Goal: Find specific page/section: Find specific page/section

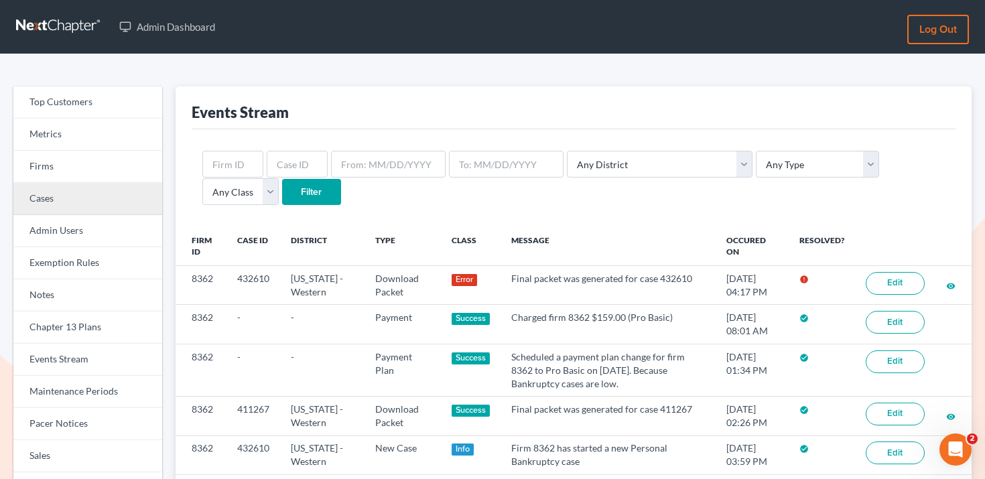
click at [82, 194] on link "Cases" at bounding box center [87, 199] width 149 height 32
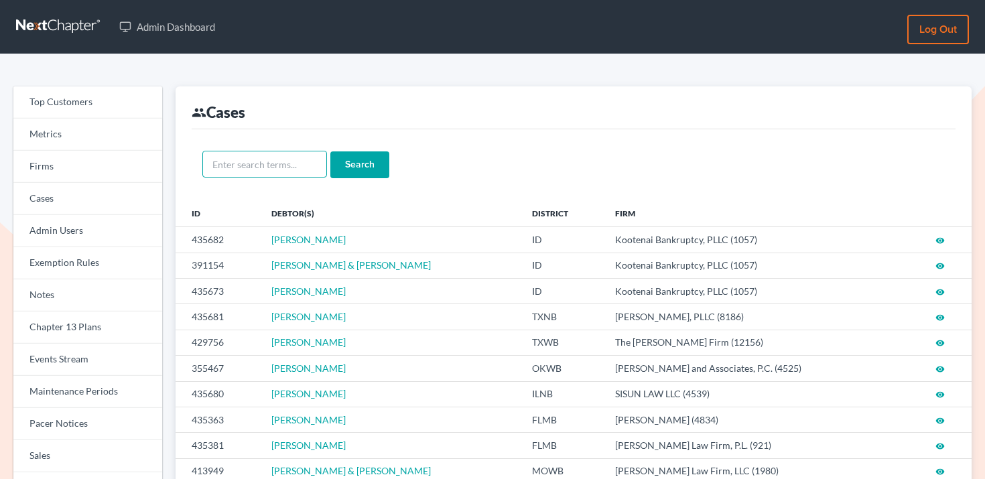
click at [290, 170] on input "text" at bounding box center [264, 164] width 125 height 27
paste input "431331"
type input "431331"
click at [340, 170] on input "Search" at bounding box center [359, 164] width 59 height 27
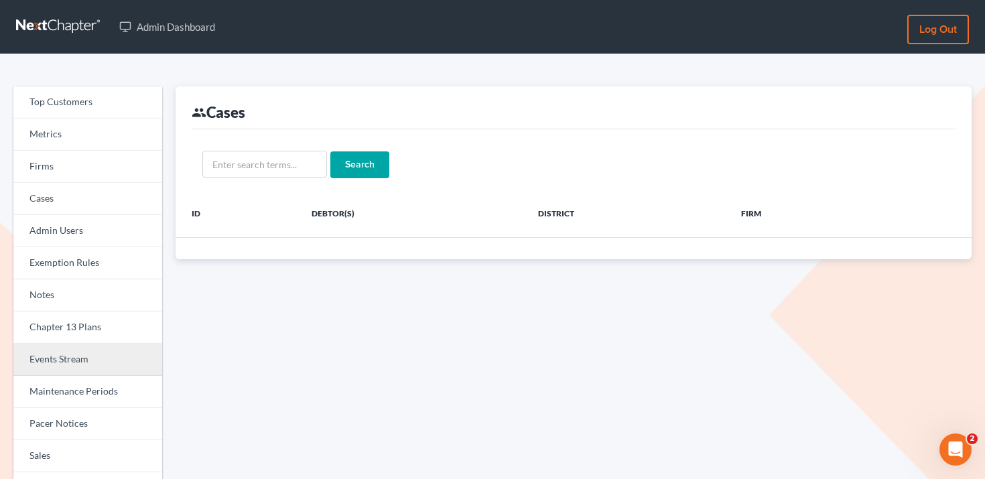
click at [107, 350] on link "Events Stream" at bounding box center [87, 360] width 149 height 32
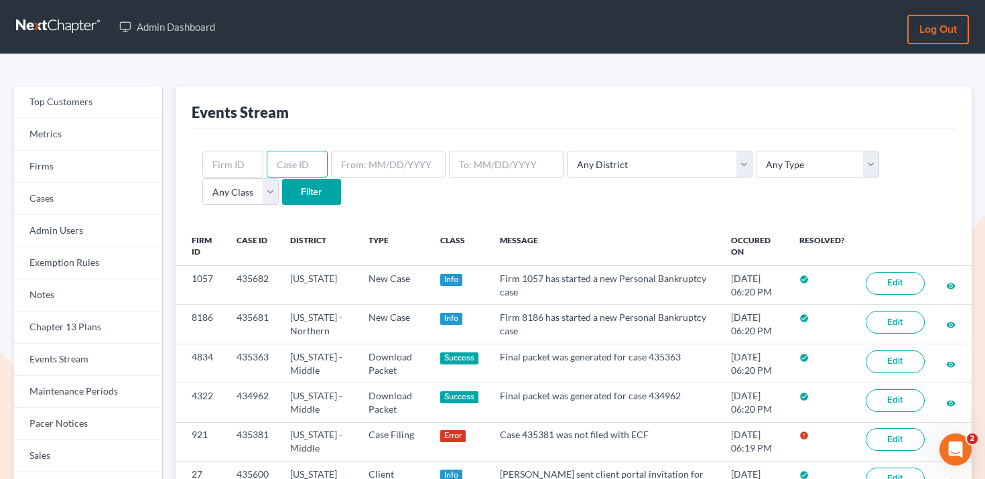
click at [296, 168] on input "text" at bounding box center [297, 164] width 61 height 27
paste input "431331"
type input "431331"
click at [282, 198] on input "Filter" at bounding box center [311, 192] width 59 height 27
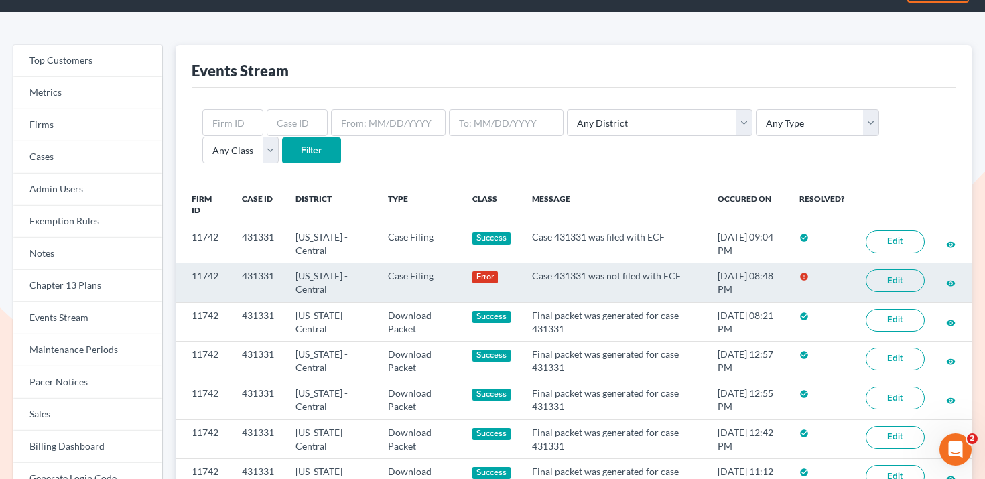
scroll to position [43, 0]
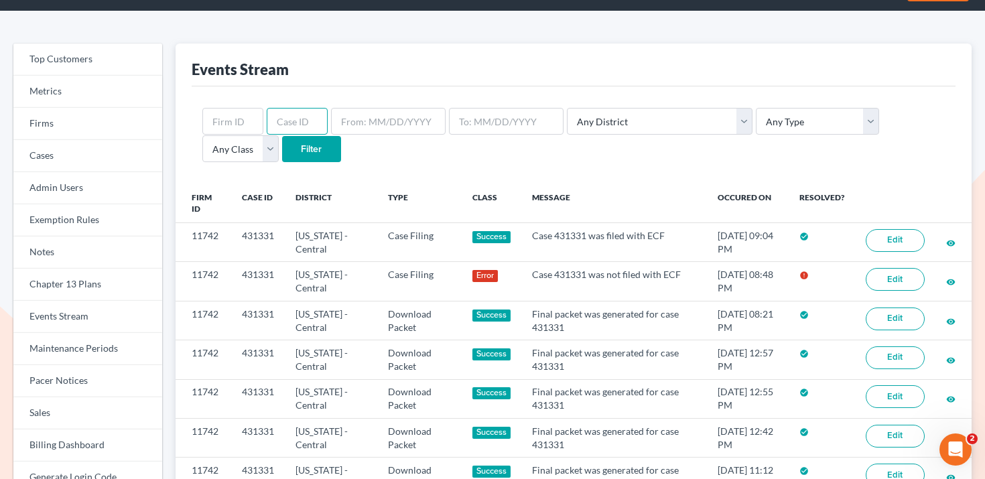
click at [289, 121] on input "text" at bounding box center [297, 121] width 61 height 27
paste input "434549"
type input "434549"
click at [282, 139] on input "Filter" at bounding box center [311, 149] width 59 height 27
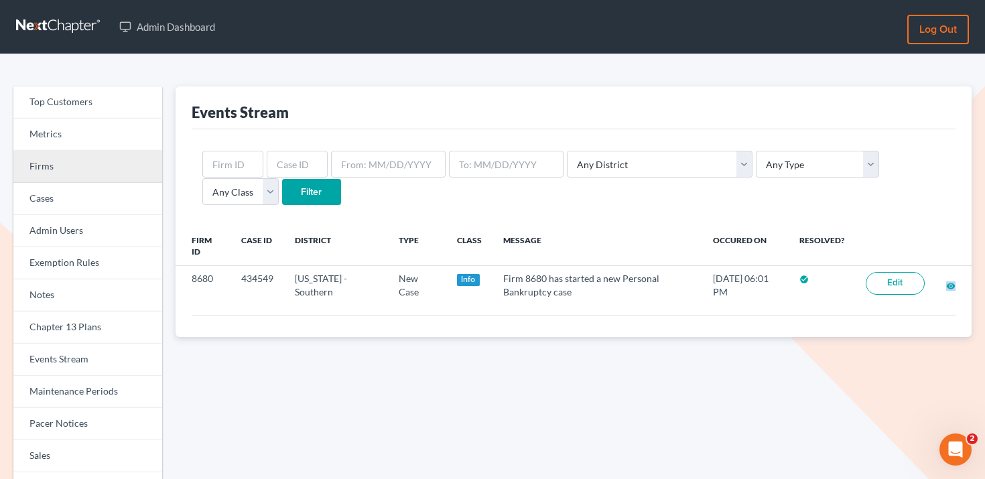
click at [78, 168] on link "Firms" at bounding box center [87, 167] width 149 height 32
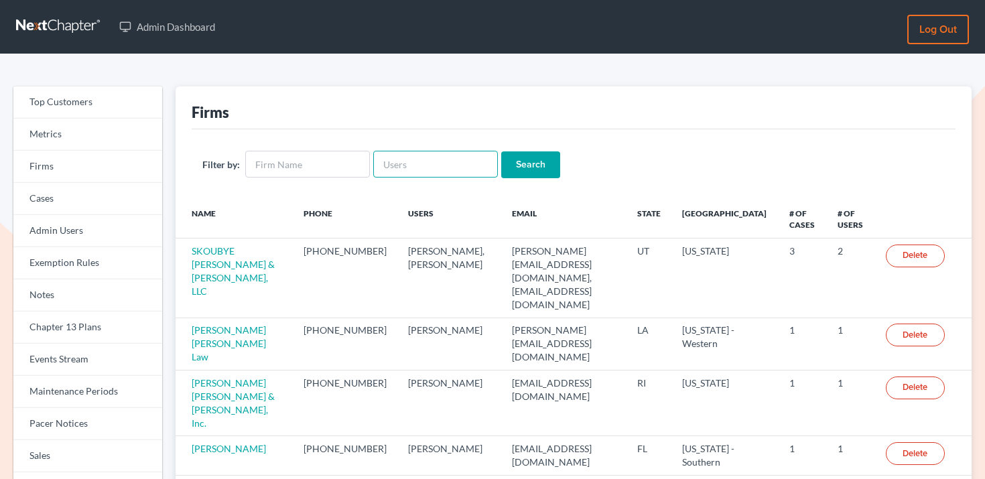
click at [393, 166] on input "text" at bounding box center [435, 164] width 125 height 27
paste input "[PERSON_NAME][EMAIL_ADDRESS][DOMAIN_NAME]"
type input "[PERSON_NAME][EMAIL_ADDRESS][DOMAIN_NAME]"
click at [526, 156] on input "Search" at bounding box center [530, 164] width 59 height 27
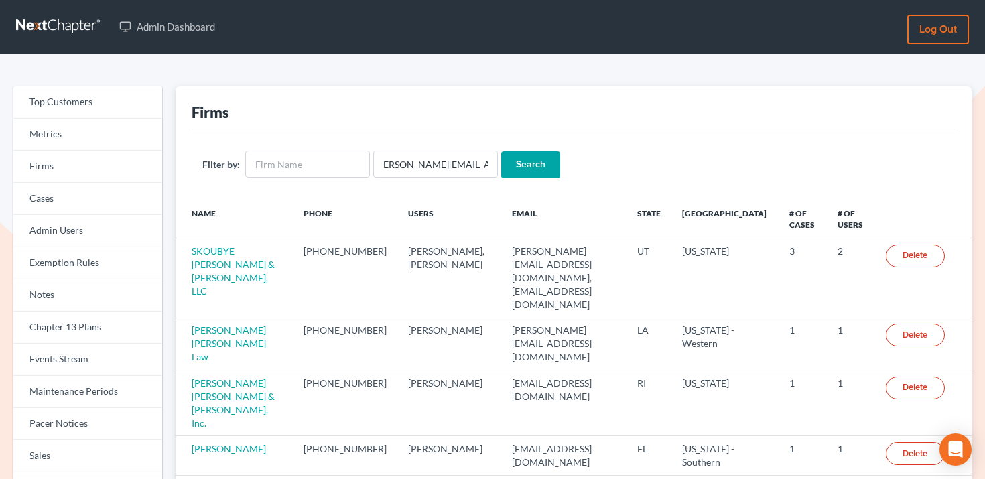
scroll to position [0, 0]
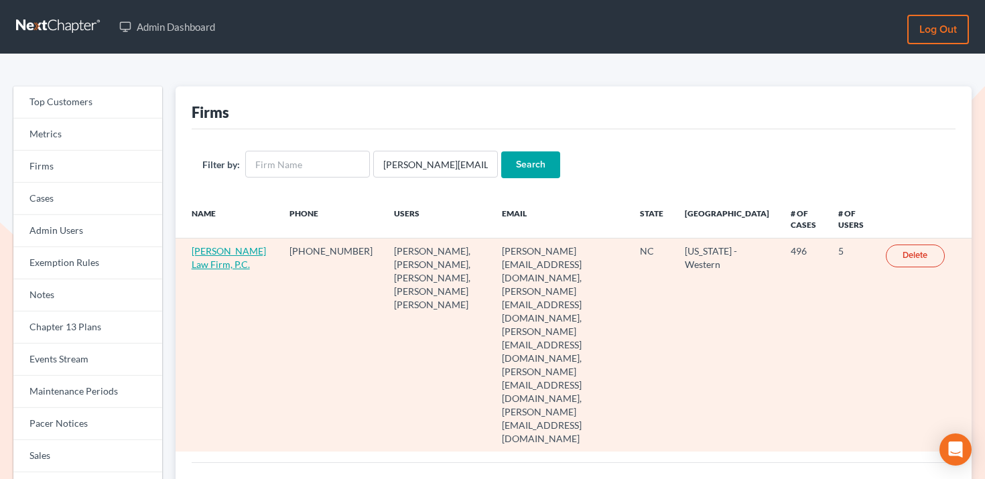
click at [208, 261] on link "[PERSON_NAME] Law Firm, P.C." at bounding box center [229, 257] width 74 height 25
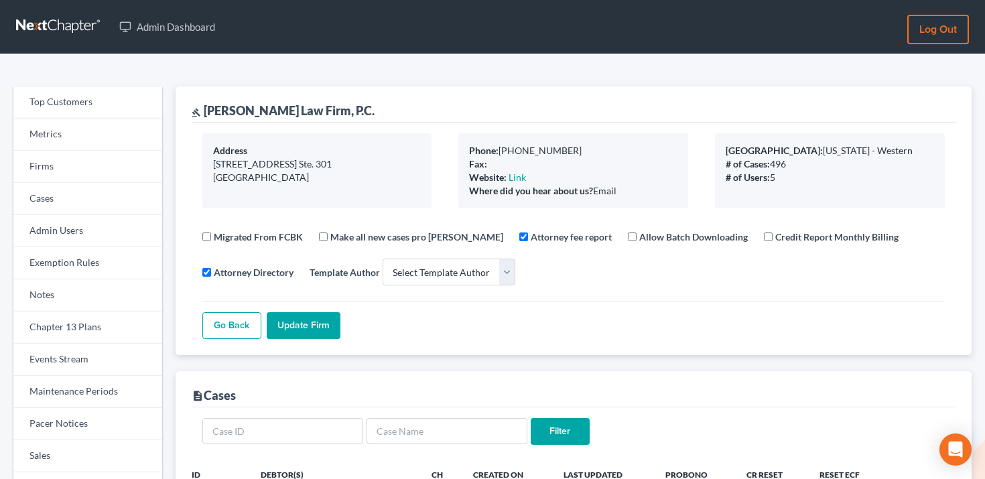
select select
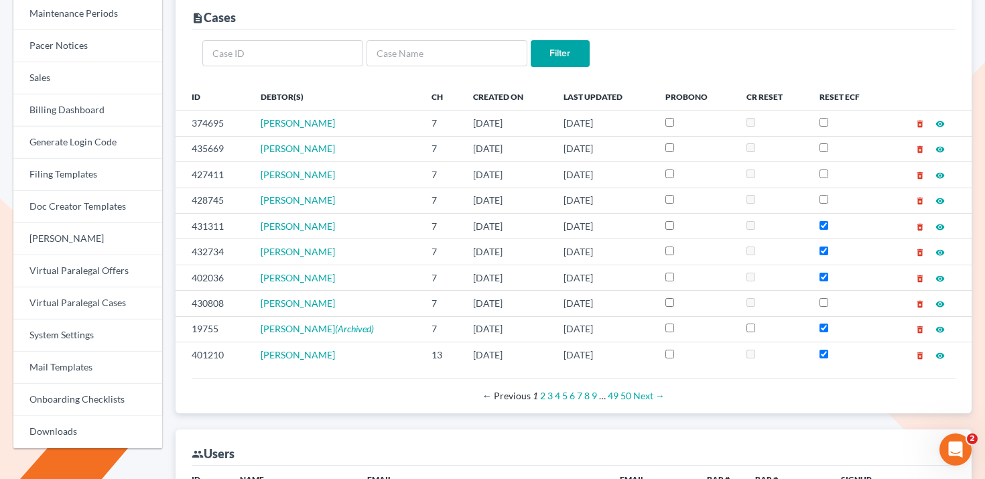
scroll to position [379, 0]
